Goal: Task Accomplishment & Management: Manage account settings

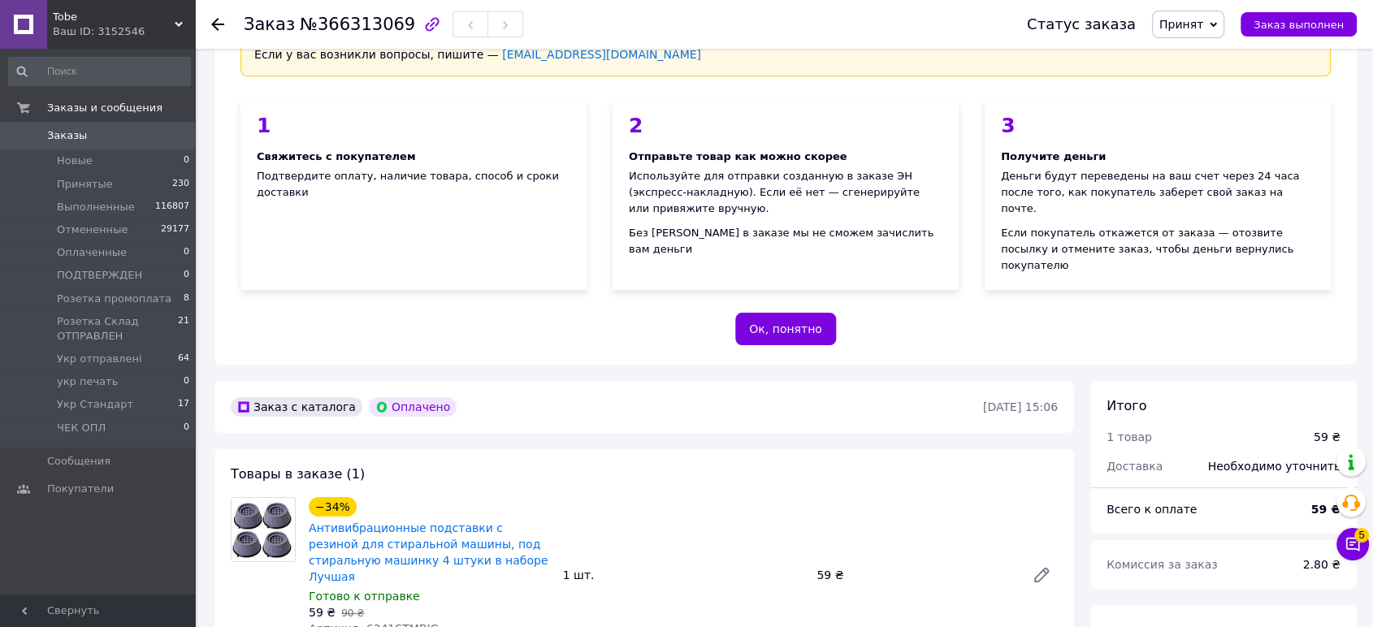
scroll to position [361, 0]
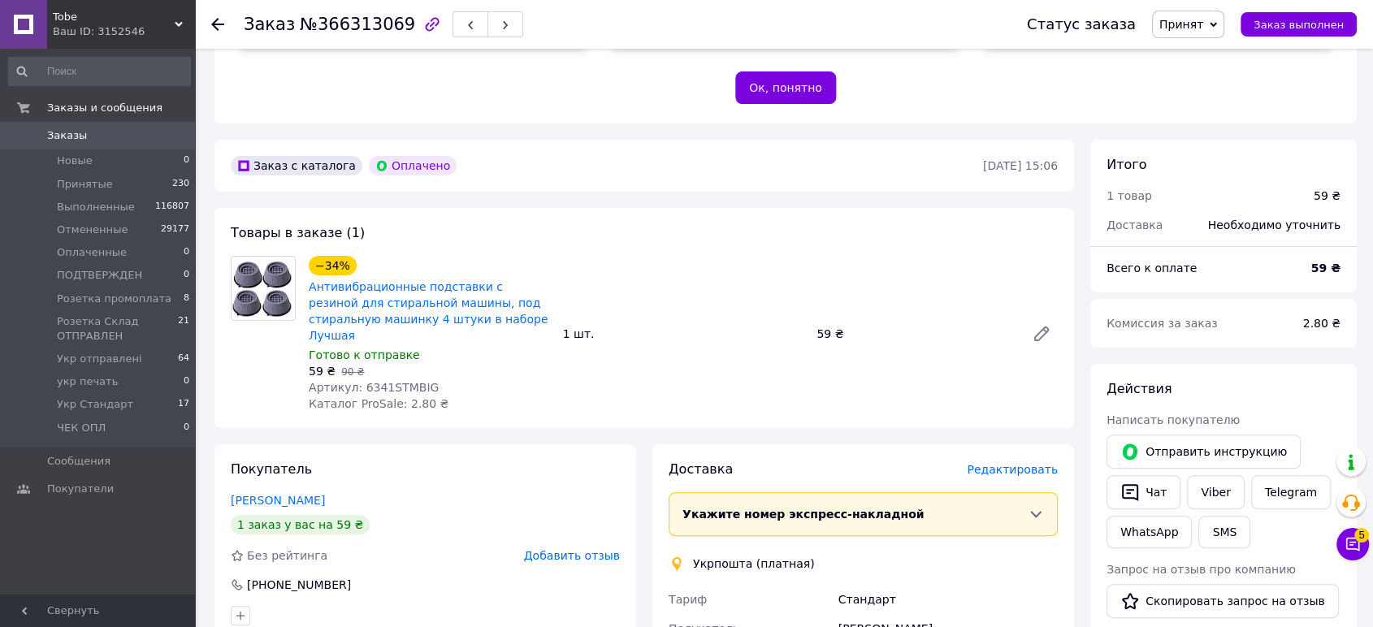
click at [1202, 24] on span "Принят" at bounding box center [1181, 24] width 44 height 13
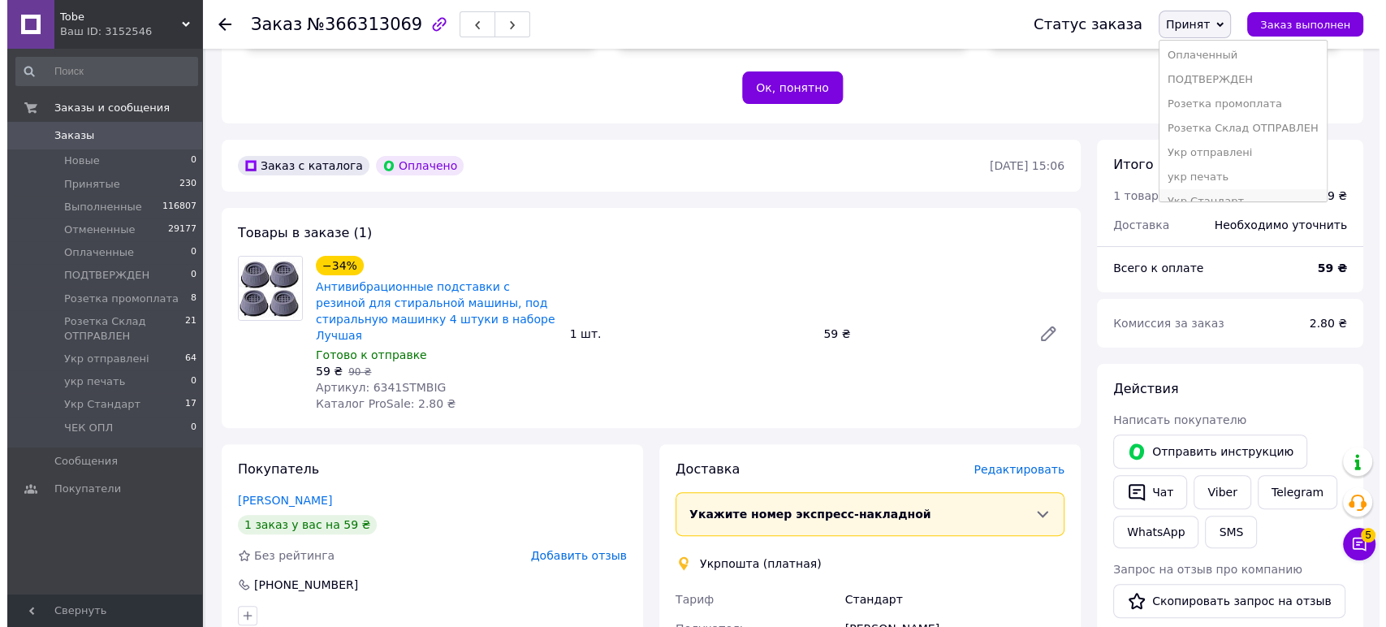
scroll to position [91, 0]
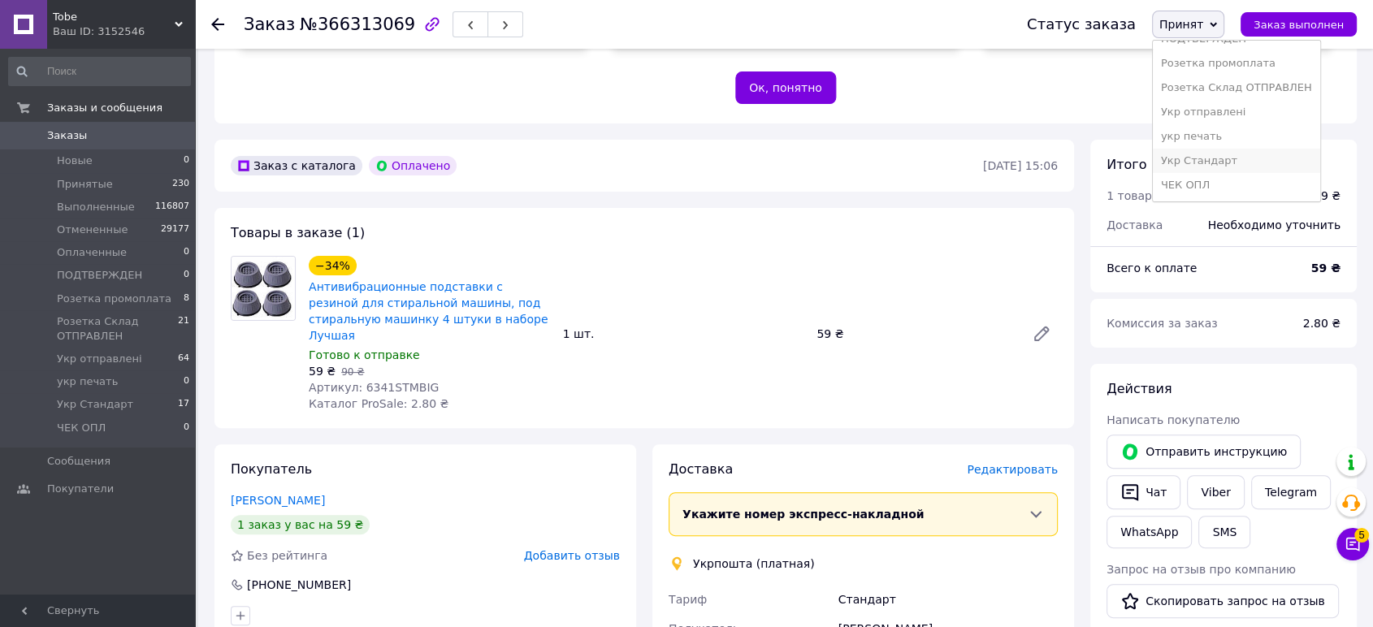
drag, startPoint x: 1243, startPoint y: 161, endPoint x: 1130, endPoint y: 171, distance: 113.3
click at [1241, 161] on li "Укр Стандарт" at bounding box center [1235, 161] width 167 height 24
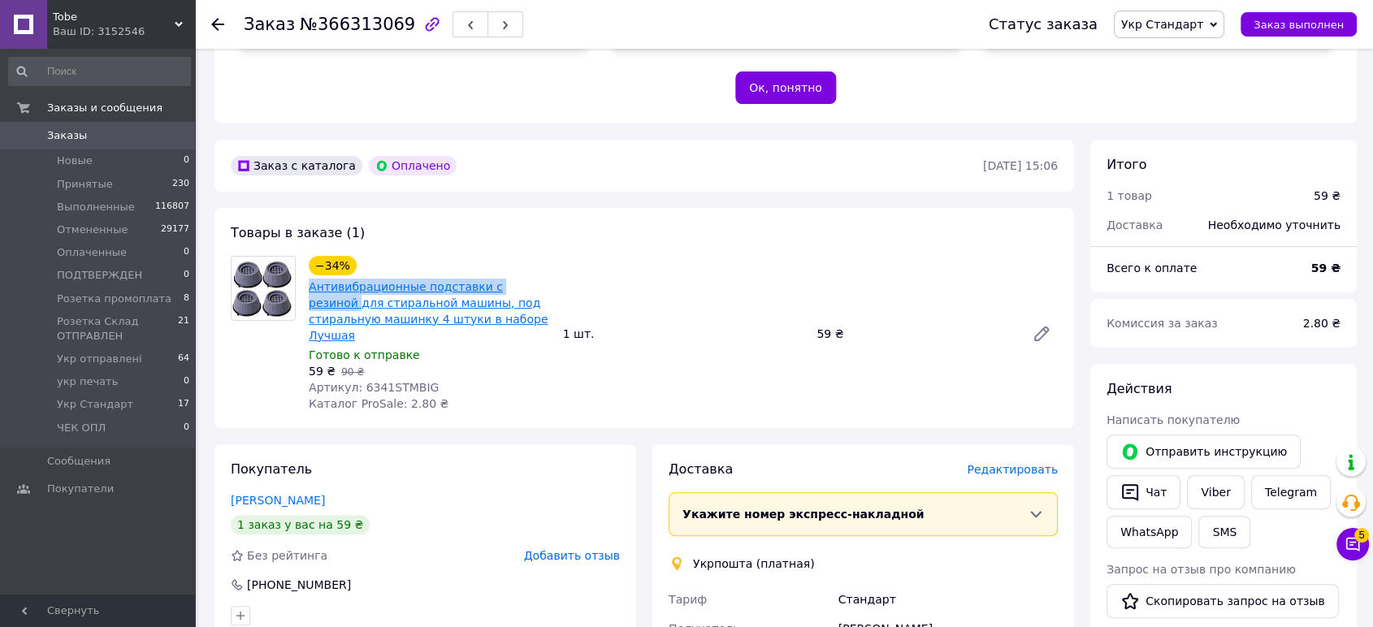
drag, startPoint x: 306, startPoint y: 247, endPoint x: 527, endPoint y: 258, distance: 221.2
click at [527, 277] on div "Антивибрационные подставки с резиной для стиральной машины, под стиральную маши…" at bounding box center [429, 311] width 244 height 68
copy link "Антивибрационные подставки с резиной"
click at [1010, 463] on span "Редактировать" at bounding box center [1011, 469] width 91 height 13
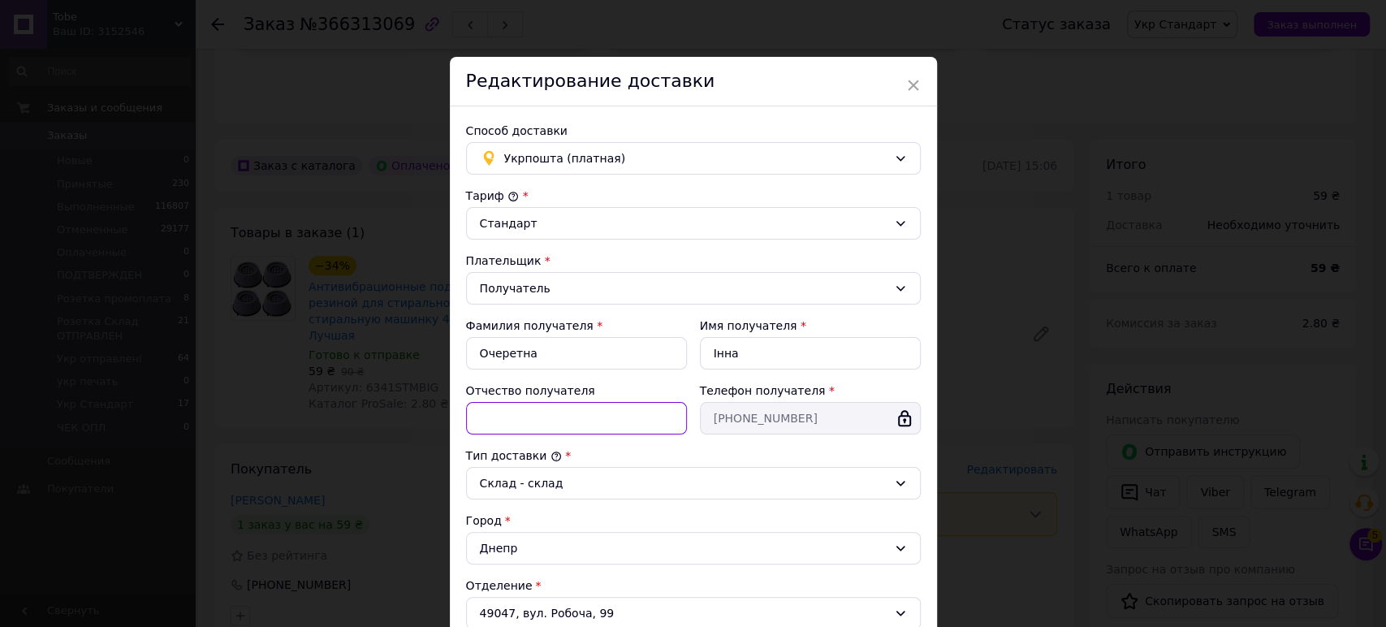
click at [611, 426] on input "Отчество получателя" at bounding box center [576, 418] width 221 height 32
paste input "Антивибрационные подставки с резиной"
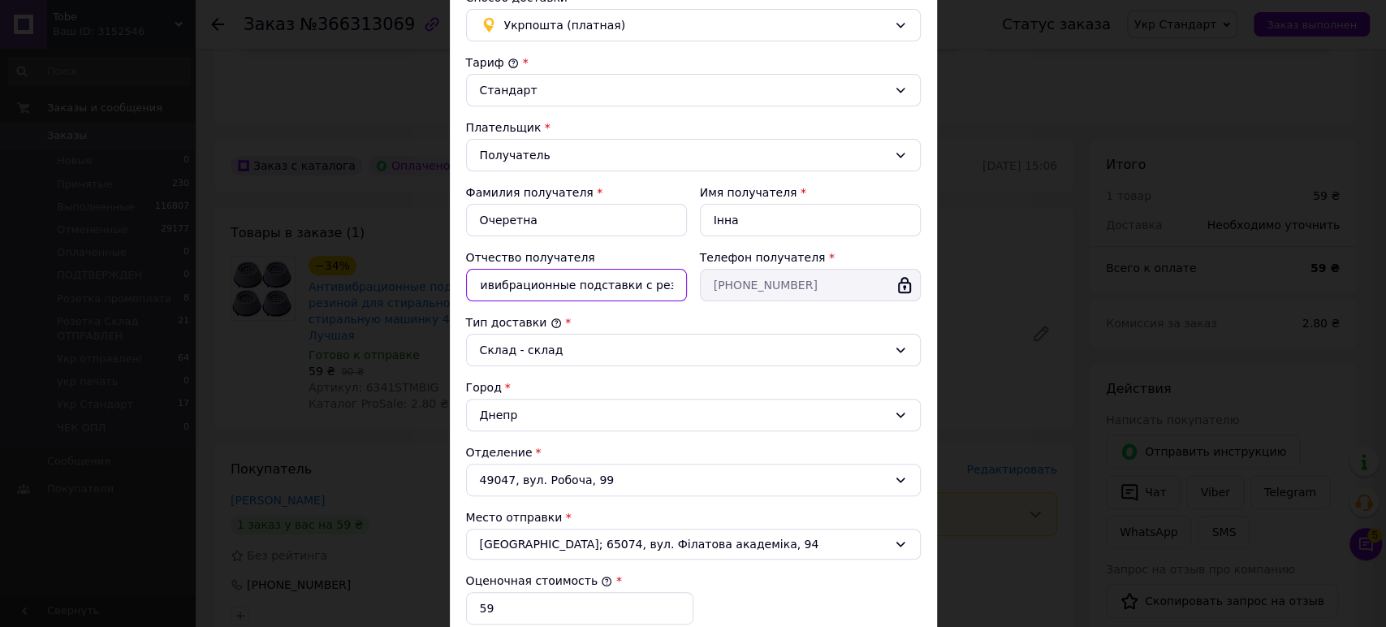
scroll to position [386, 0]
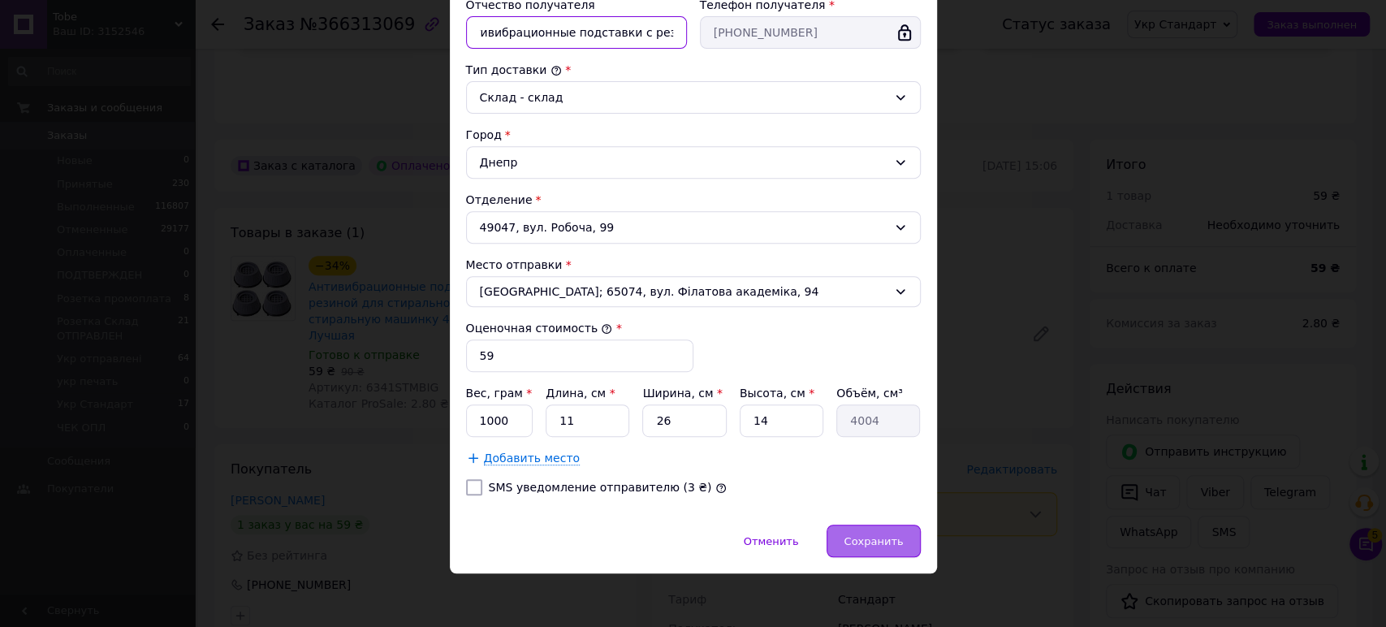
type input "ККТБ-Антивибрационные подставки с резиной"
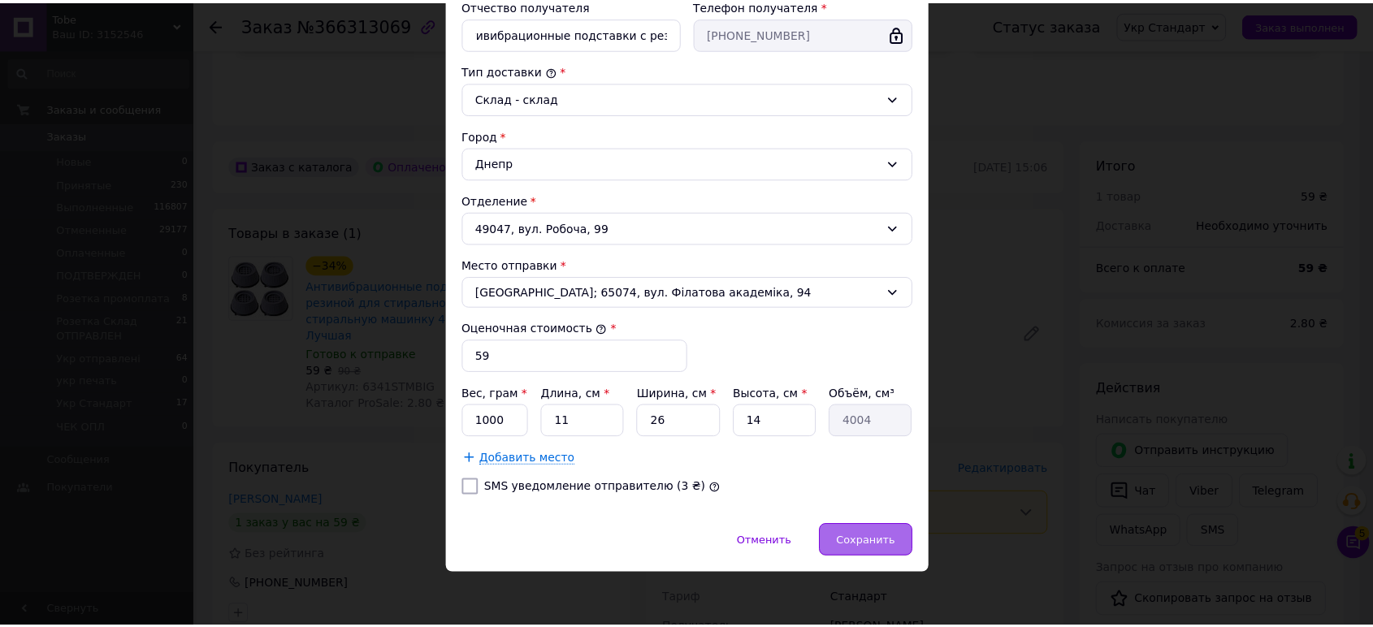
scroll to position [0, 0]
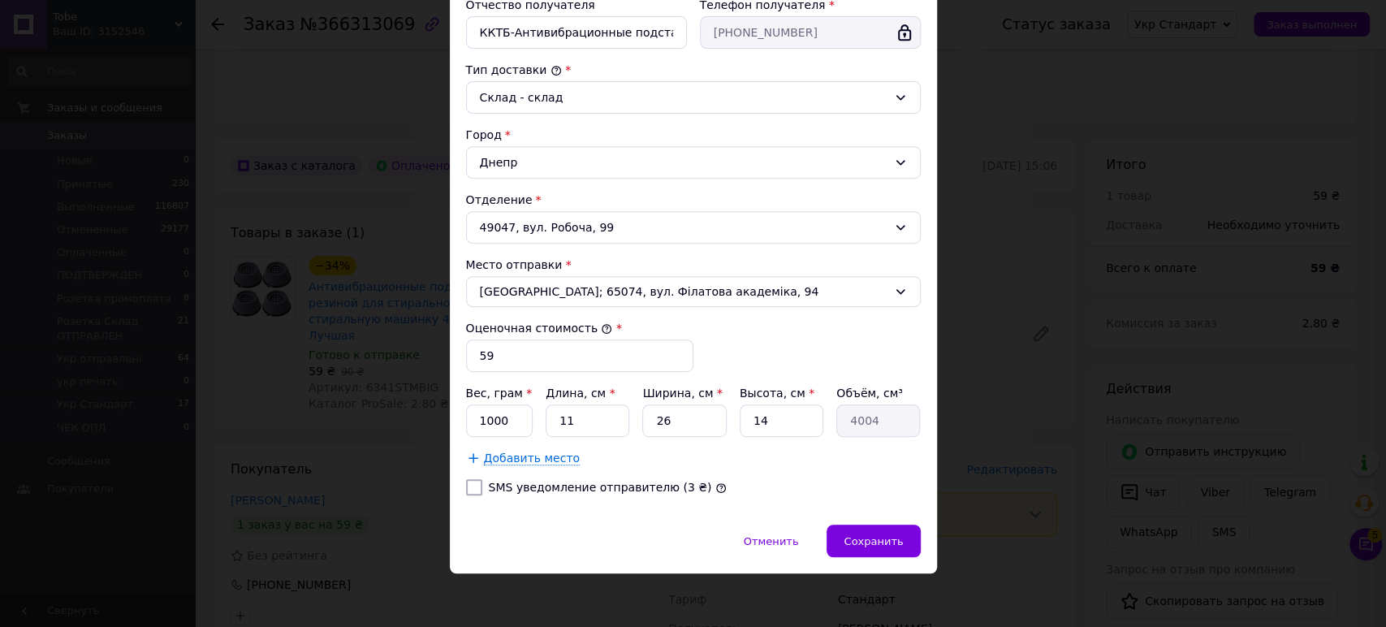
drag, startPoint x: 864, startPoint y: 528, endPoint x: 787, endPoint y: 438, distance: 118.7
click at [864, 525] on div "Сохранить" at bounding box center [873, 541] width 93 height 32
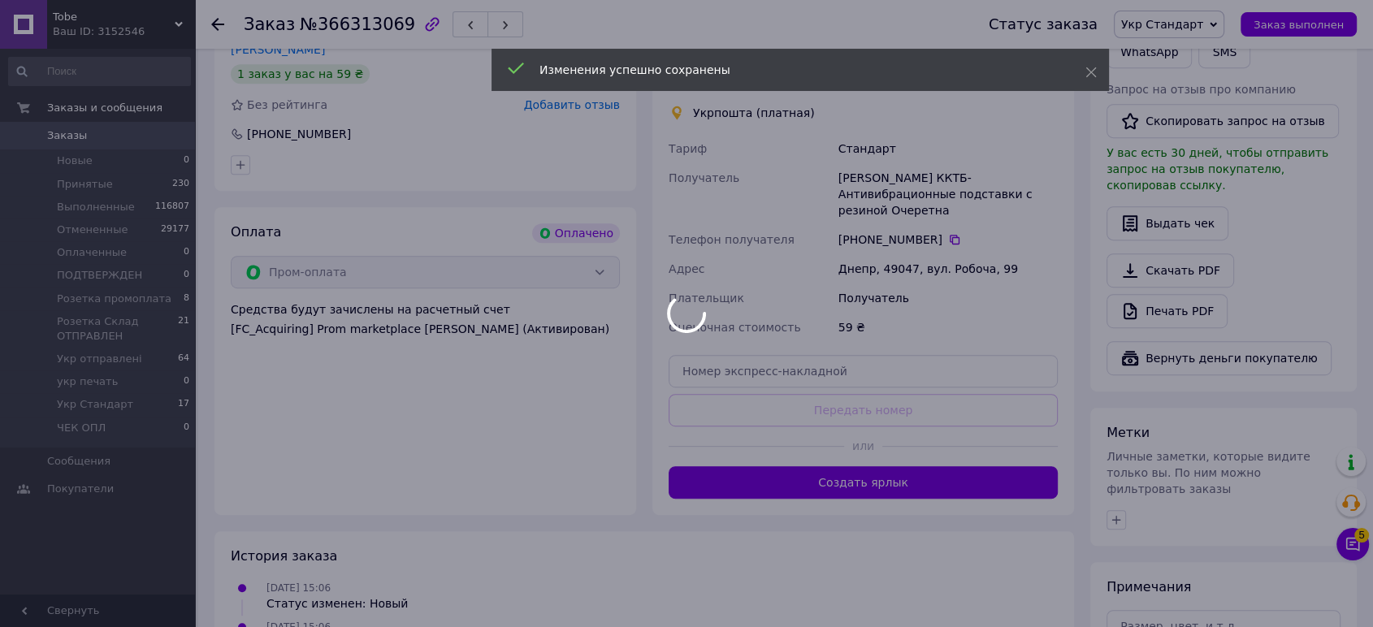
scroll to position [812, 0]
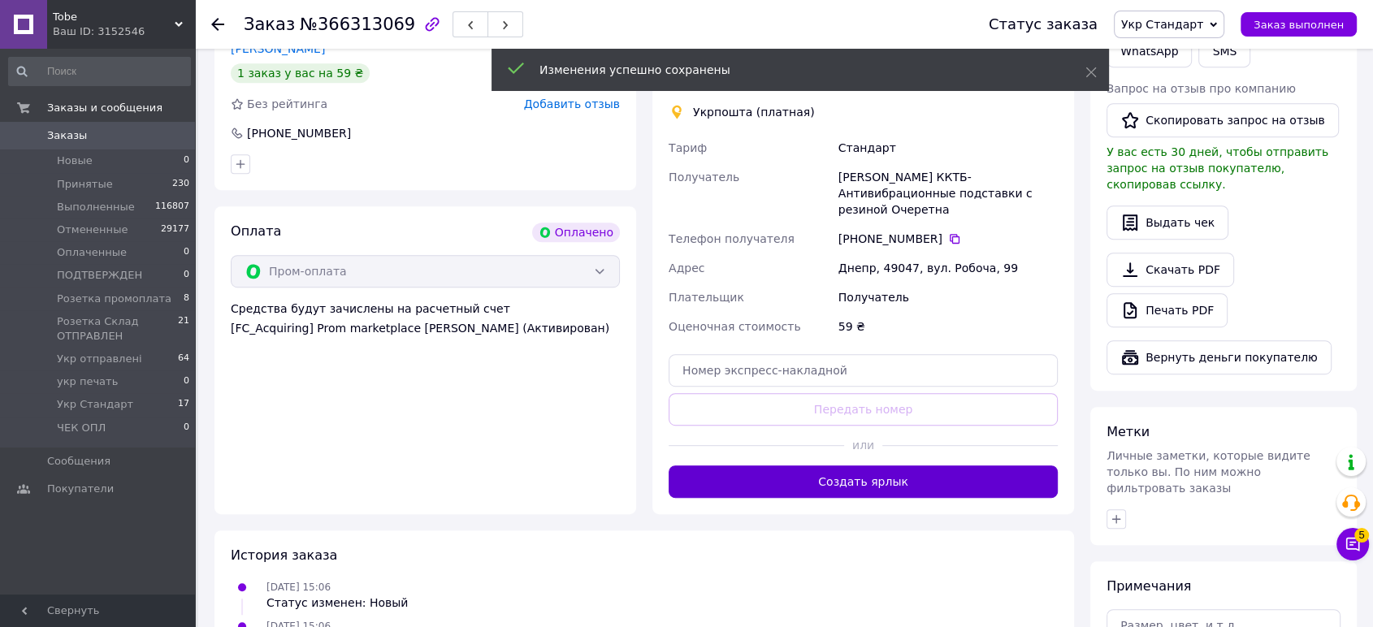
click at [895, 465] on button "Создать ярлык" at bounding box center [862, 481] width 389 height 32
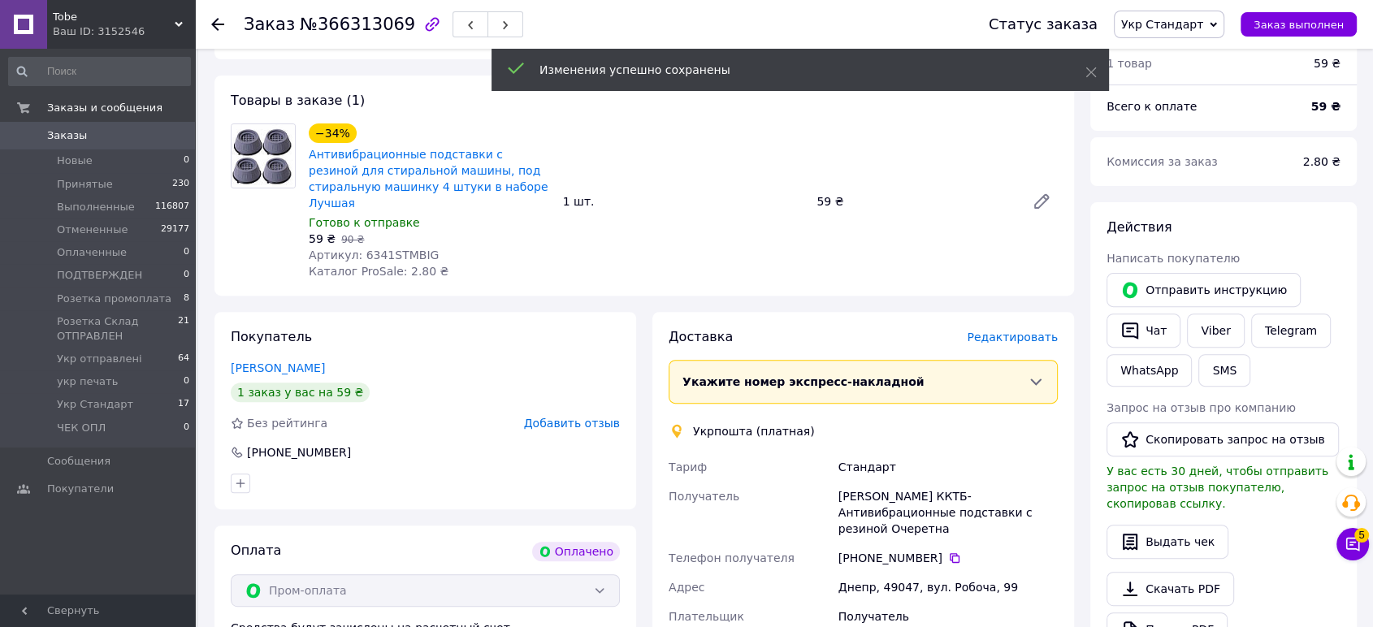
scroll to position [451, 0]
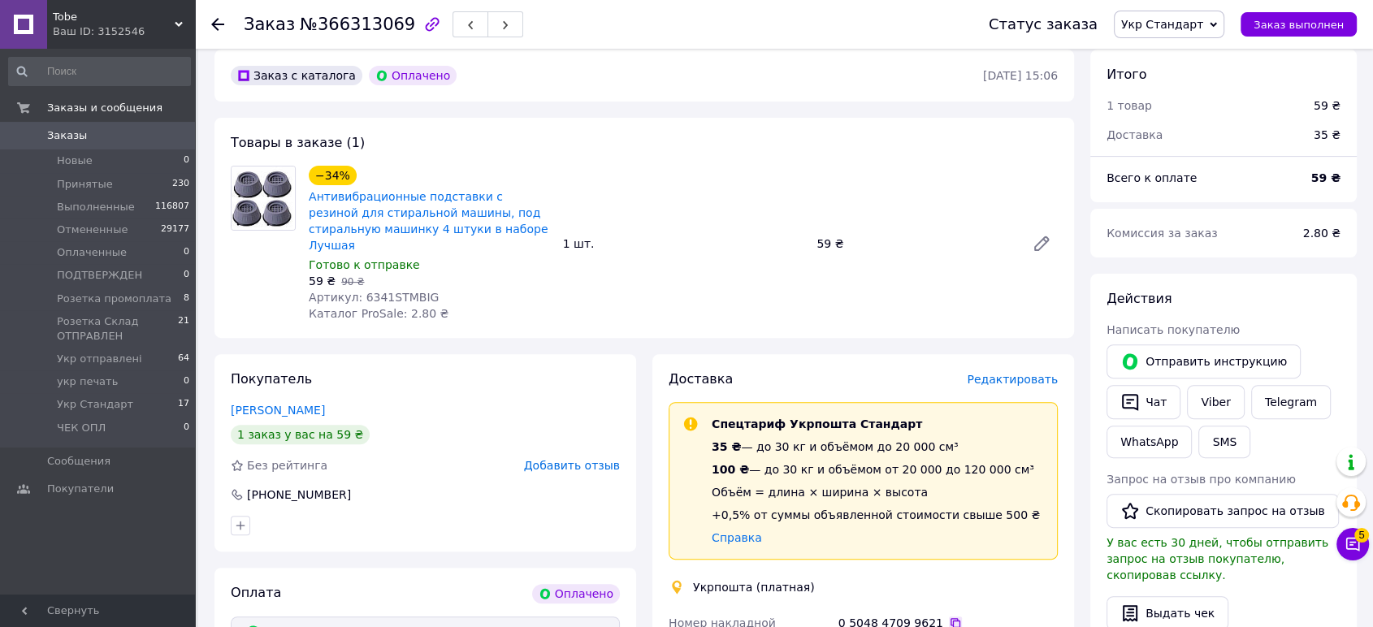
click at [949, 616] on icon at bounding box center [955, 622] width 13 height 13
drag, startPoint x: 98, startPoint y: 19, endPoint x: 110, endPoint y: 93, distance: 74.1
click at [98, 25] on div "Tobe Ваш ID: 3152546" at bounding box center [121, 24] width 148 height 49
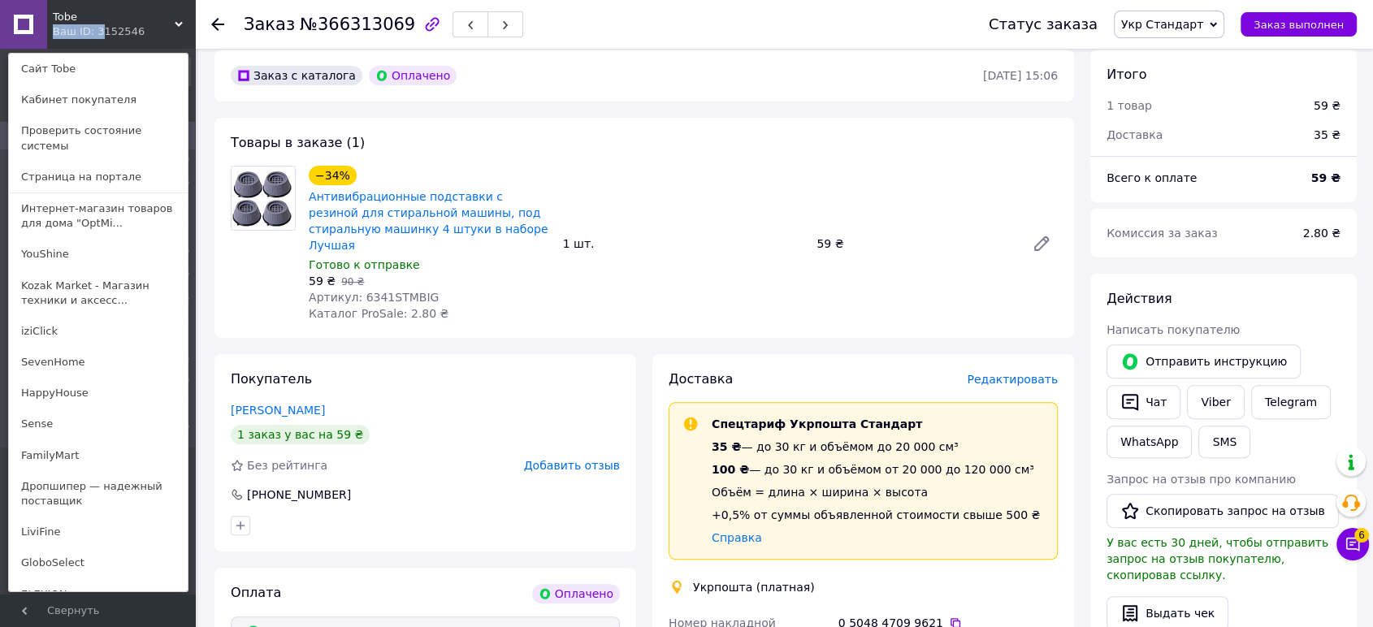
drag, startPoint x: 119, startPoint y: 378, endPoint x: 171, endPoint y: 350, distance: 59.6
click at [121, 378] on link "HappyHouse" at bounding box center [98, 393] width 179 height 31
